Goal: Answer question/provide support

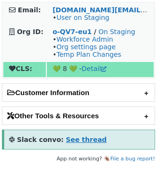
click at [83, 136] on strong "See thread" at bounding box center [86, 140] width 41 height 8
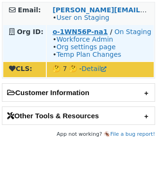
click at [85, 34] on strong "o-1WN56P-na1" at bounding box center [79, 32] width 55 height 8
